Goal: Information Seeking & Learning: Learn about a topic

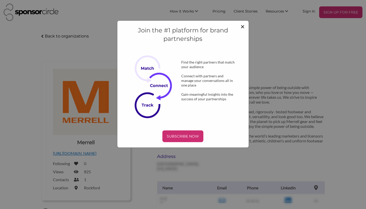
click at [241, 26] on span "×" at bounding box center [243, 26] width 4 height 9
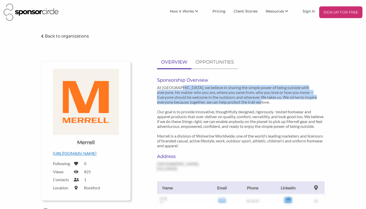
drag, startPoint x: 176, startPoint y: 88, endPoint x: 249, endPoint y: 109, distance: 76.1
click at [257, 106] on p "At Merrell, we believe in sharing the simple power of being outside with everyo…" at bounding box center [241, 116] width 168 height 63
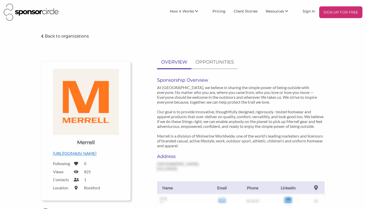
drag, startPoint x: 219, startPoint y: 113, endPoint x: 205, endPoint y: 131, distance: 22.8
click at [218, 114] on p "At Merrell, we believe in sharing the simple power of being outside with everyo…" at bounding box center [241, 116] width 168 height 63
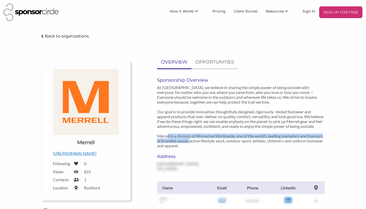
drag, startPoint x: 182, startPoint y: 141, endPoint x: 222, endPoint y: 147, distance: 40.1
click at [222, 147] on p "At Merrell, we believe in sharing the simple power of being outside with everyo…" at bounding box center [241, 116] width 168 height 63
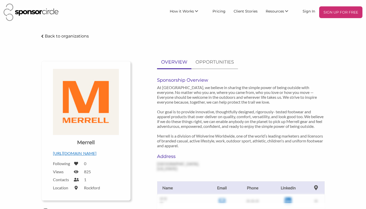
drag, startPoint x: 204, startPoint y: 147, endPoint x: 201, endPoint y: 151, distance: 4.9
click at [204, 148] on p "At Merrell, we believe in sharing the simple power of being outside with everyo…" at bounding box center [241, 116] width 168 height 63
click at [208, 63] on p "OPPORTUNITIES" at bounding box center [215, 61] width 38 height 7
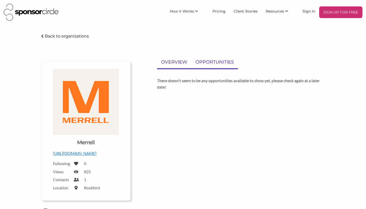
click at [177, 61] on p "OVERVIEW" at bounding box center [174, 61] width 26 height 7
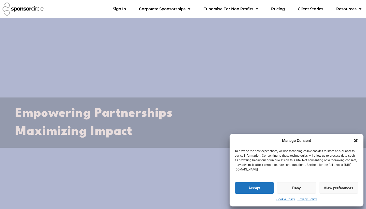
click at [354, 141] on icon "Close dialogue" at bounding box center [356, 140] width 5 height 5
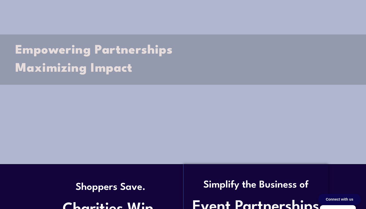
scroll to position [61, 0]
